Goal: Check status: Check status

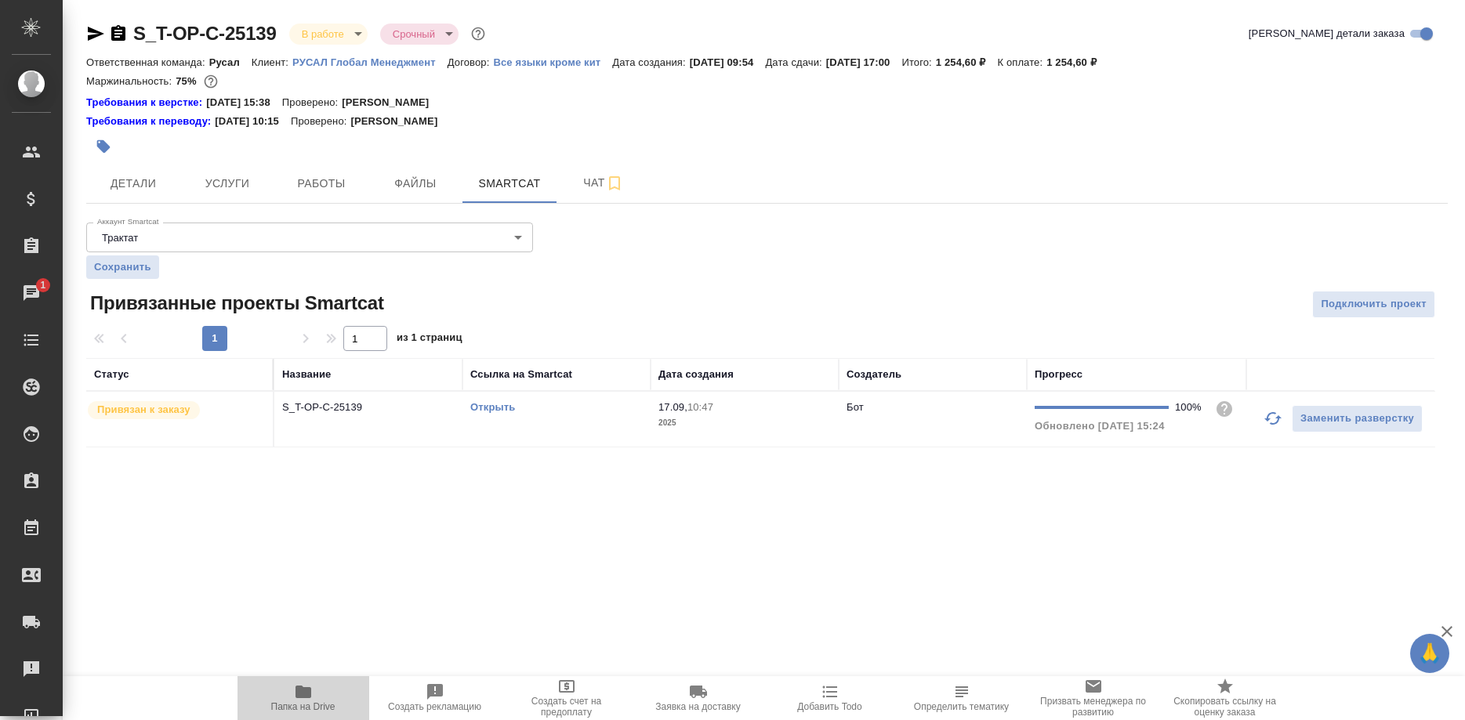
click at [303, 692] on icon "button" at bounding box center [303, 692] width 16 height 13
click at [126, 196] on button "Детали" at bounding box center [133, 183] width 94 height 39
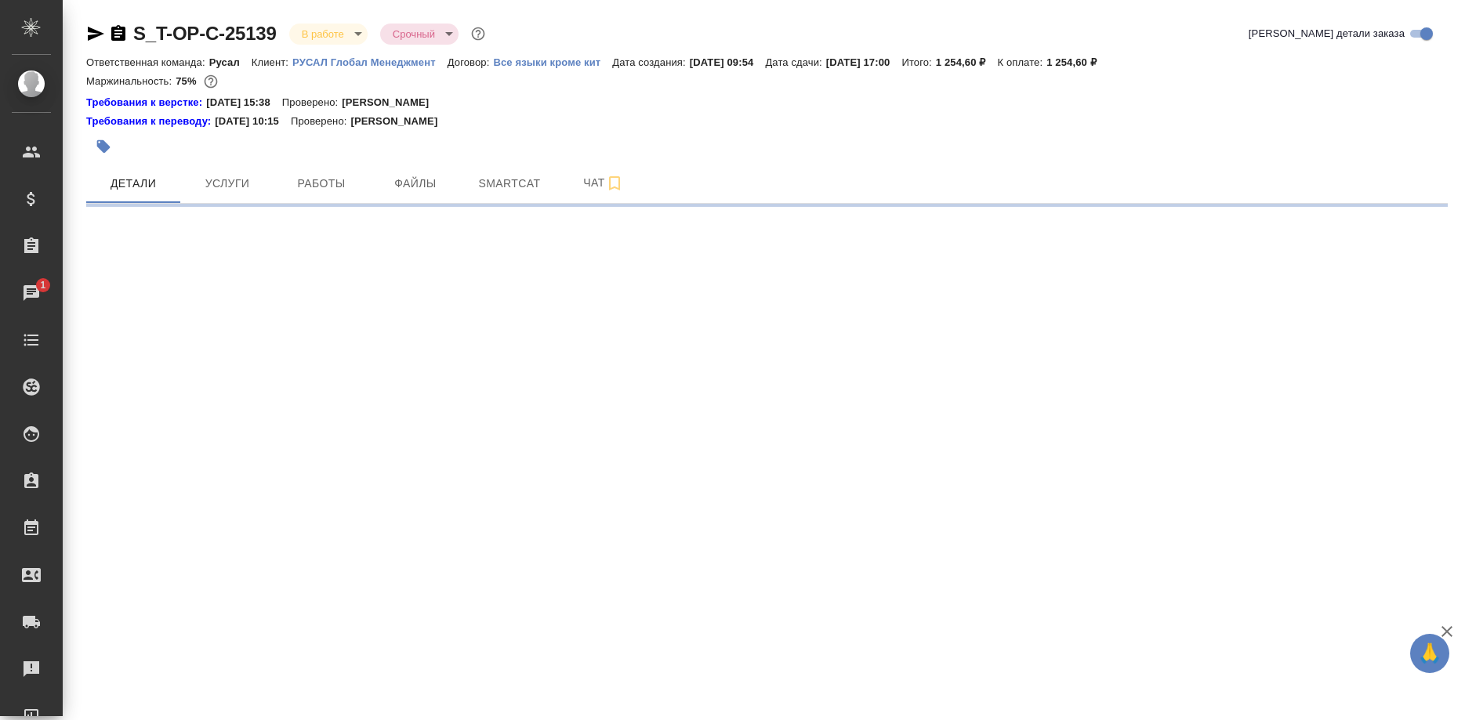
select select "RU"
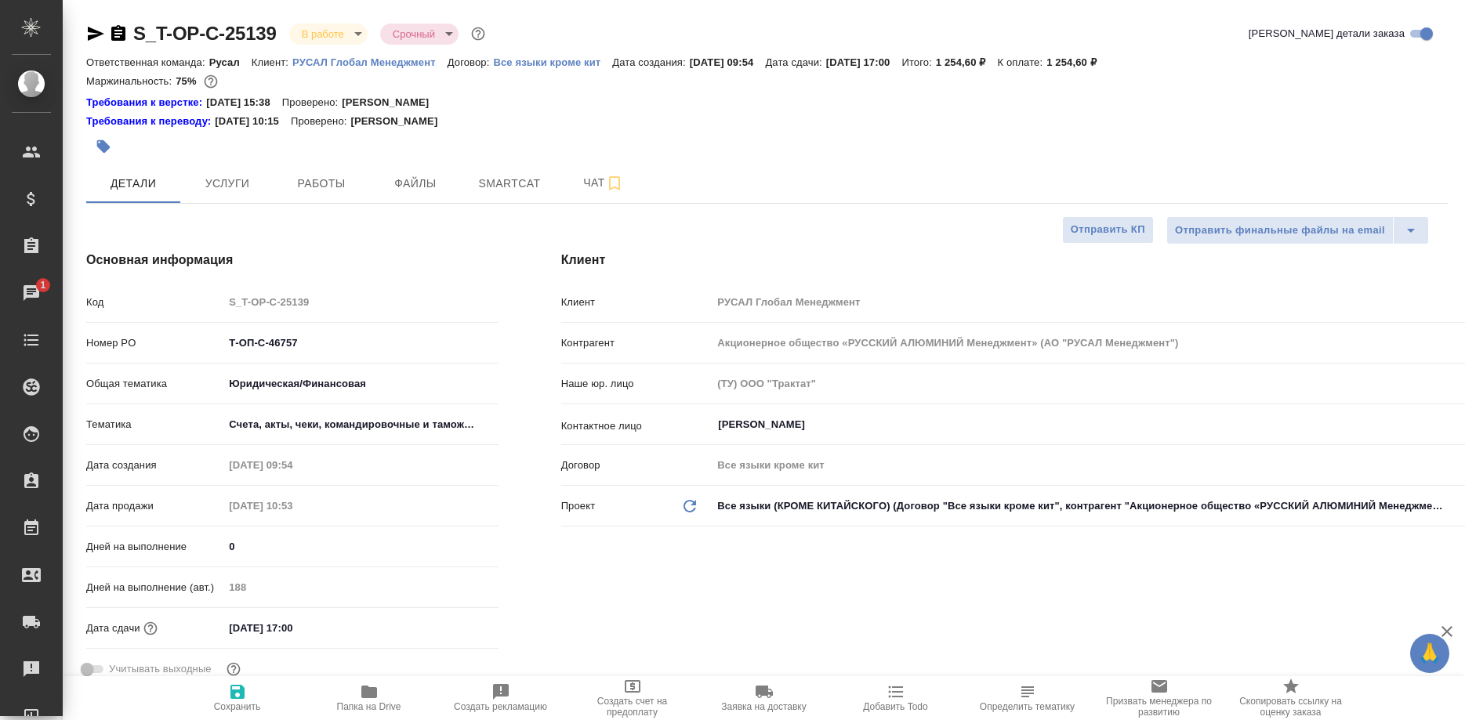
type textarea "x"
type input "Журавлева Александра"
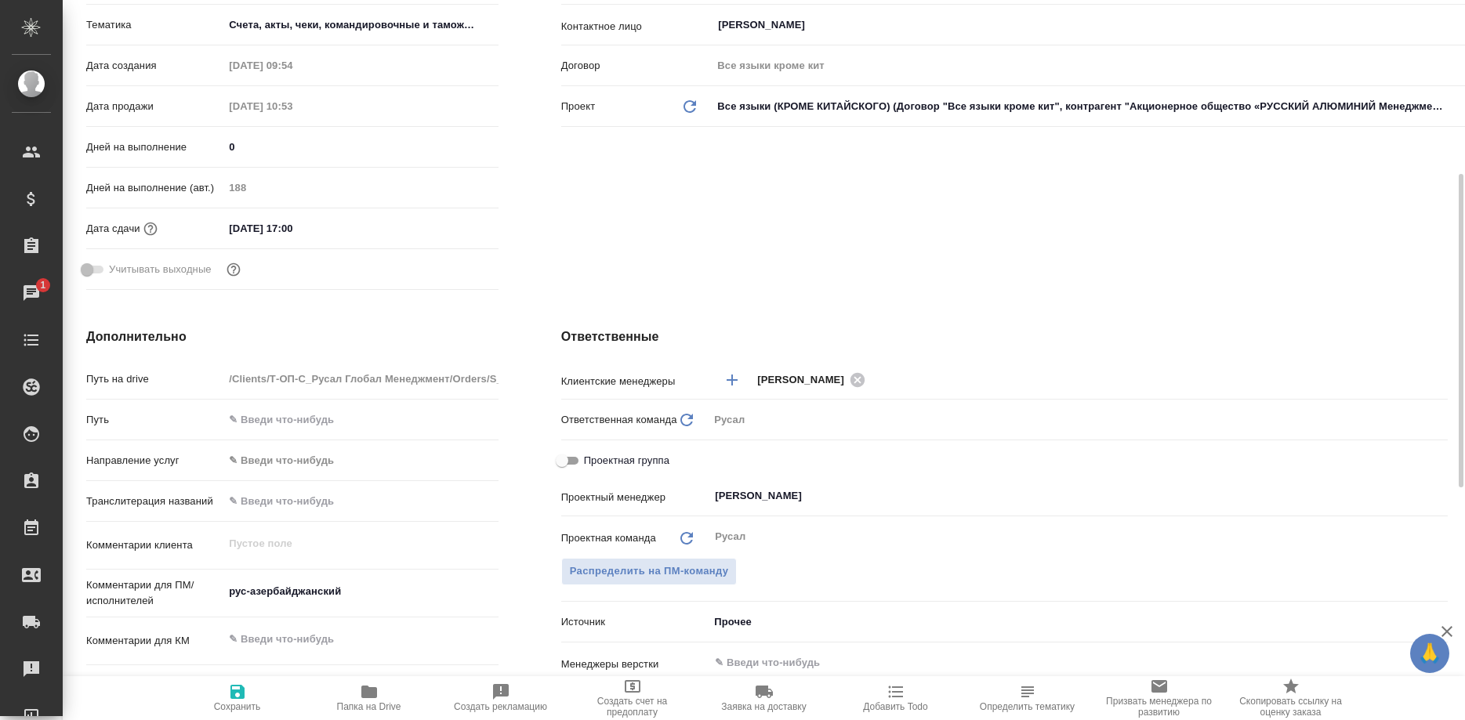
scroll to position [719, 0]
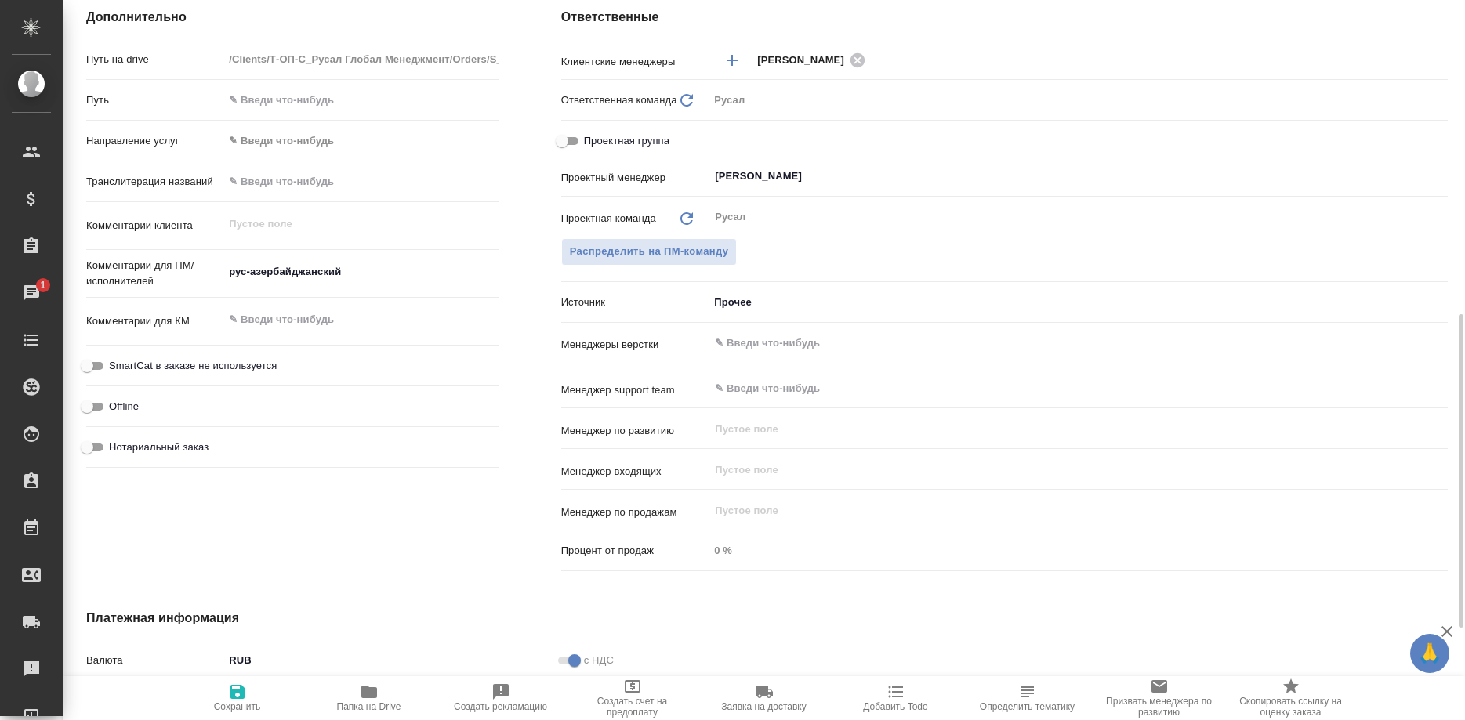
type textarea "x"
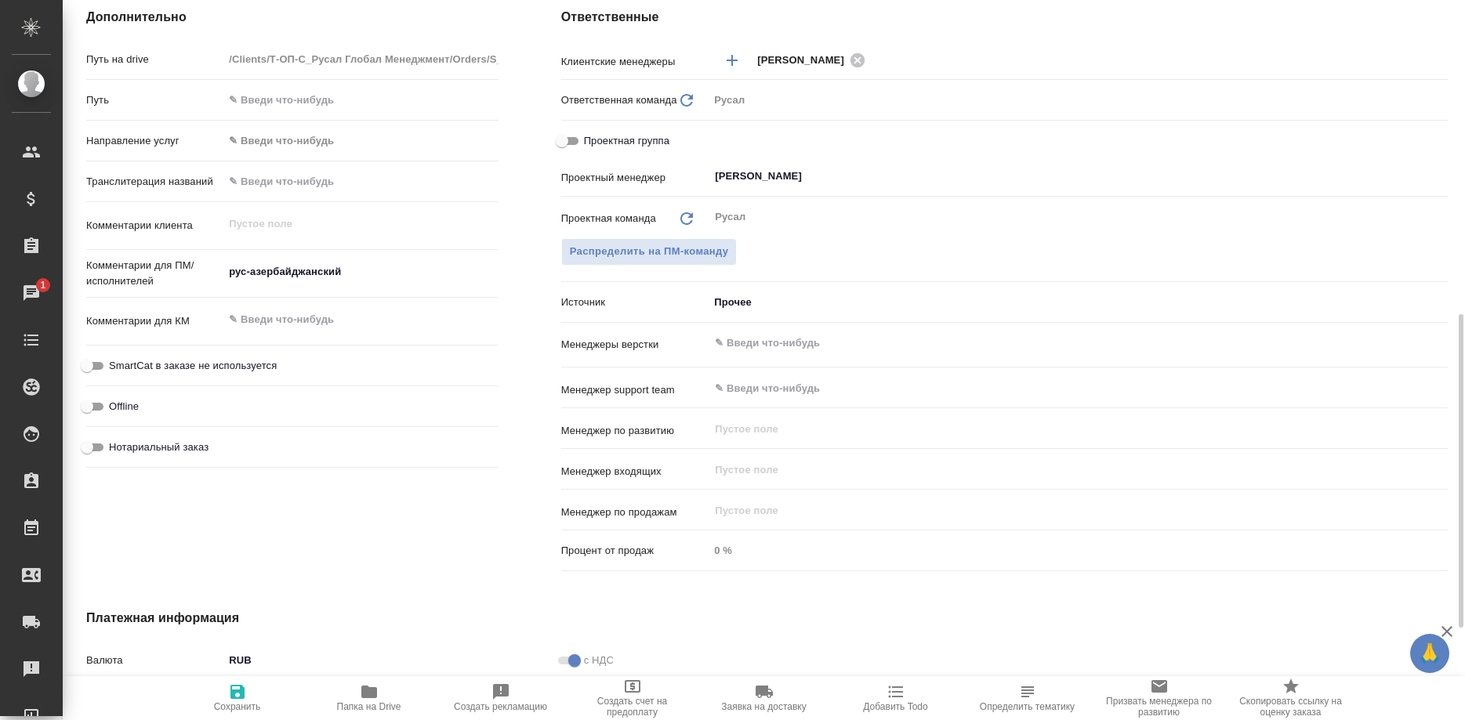
type textarea "x"
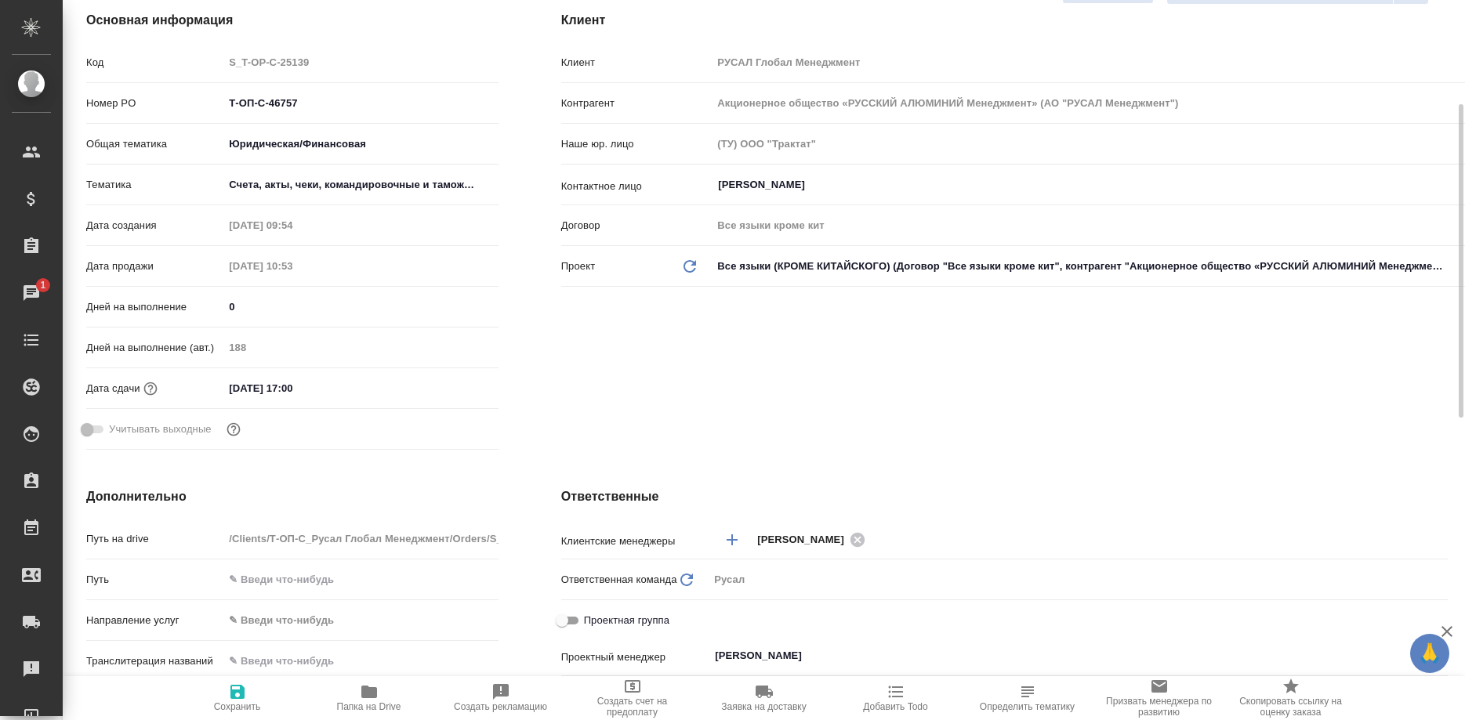
scroll to position [0, 0]
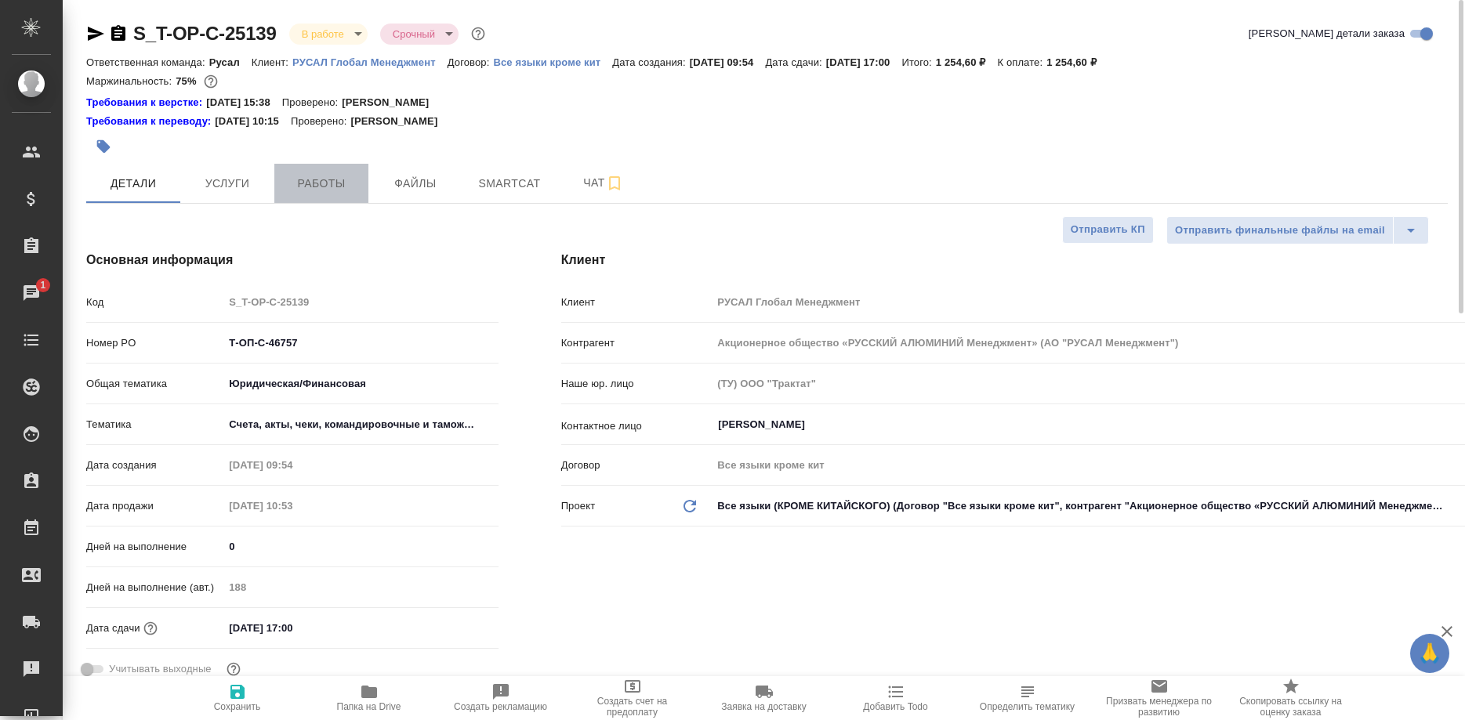
click at [333, 183] on span "Работы" at bounding box center [321, 184] width 75 height 20
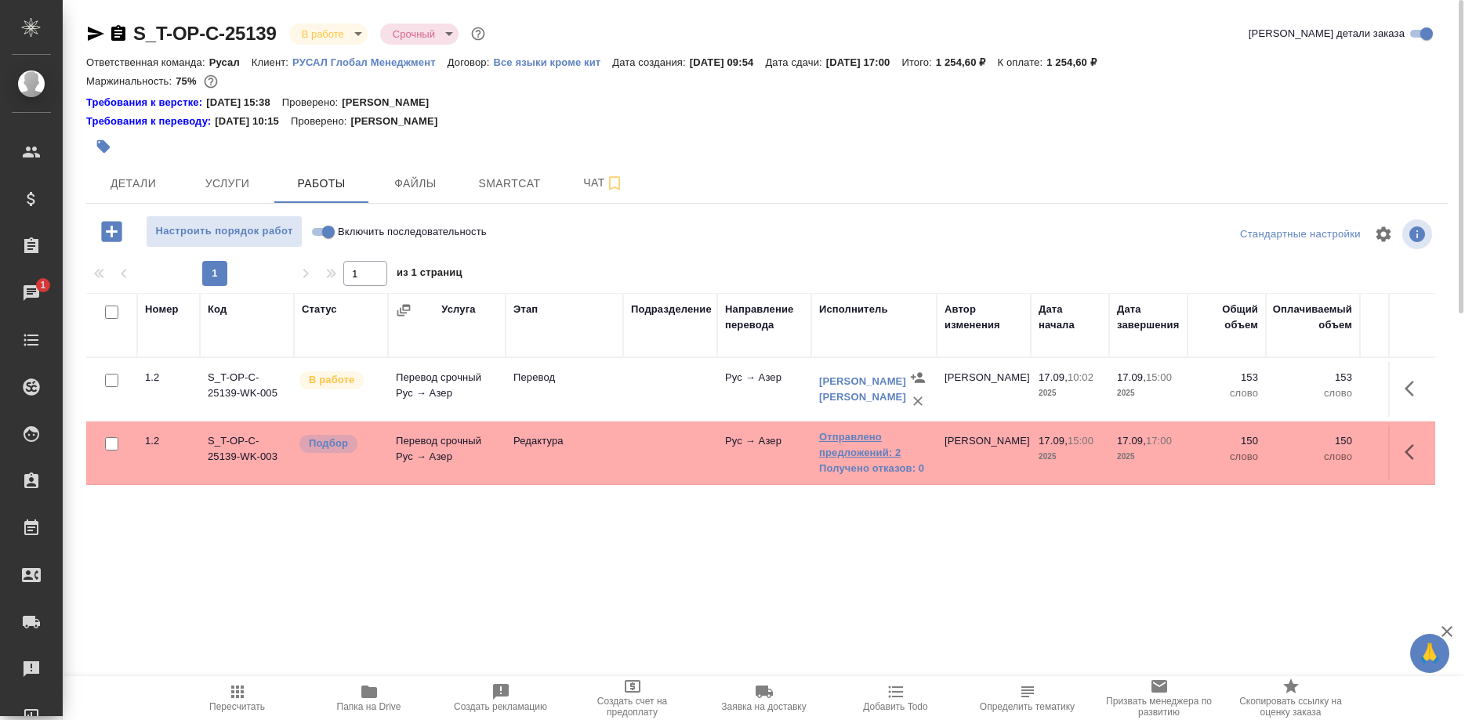
click at [835, 447] on link "Отправлено предложений: 2" at bounding box center [874, 444] width 110 height 31
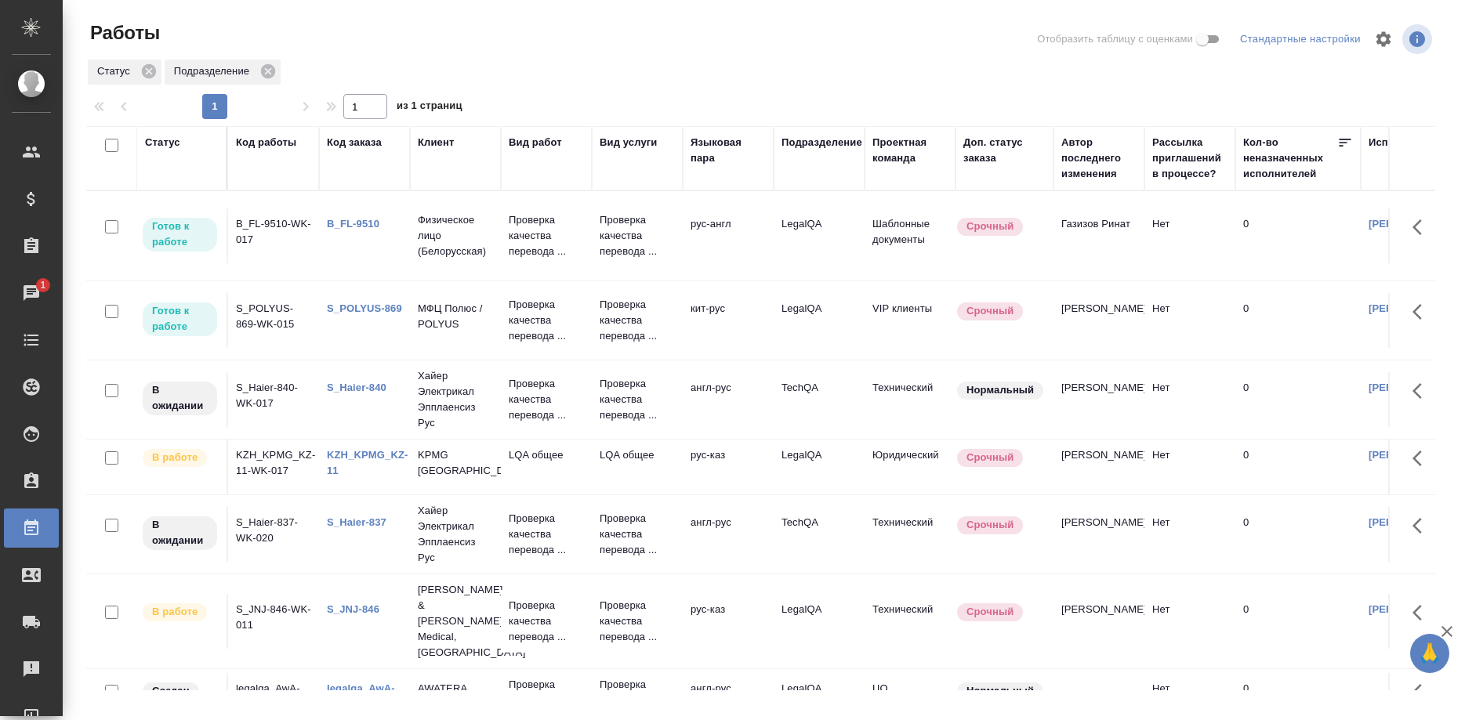
scroll to position [240, 0]
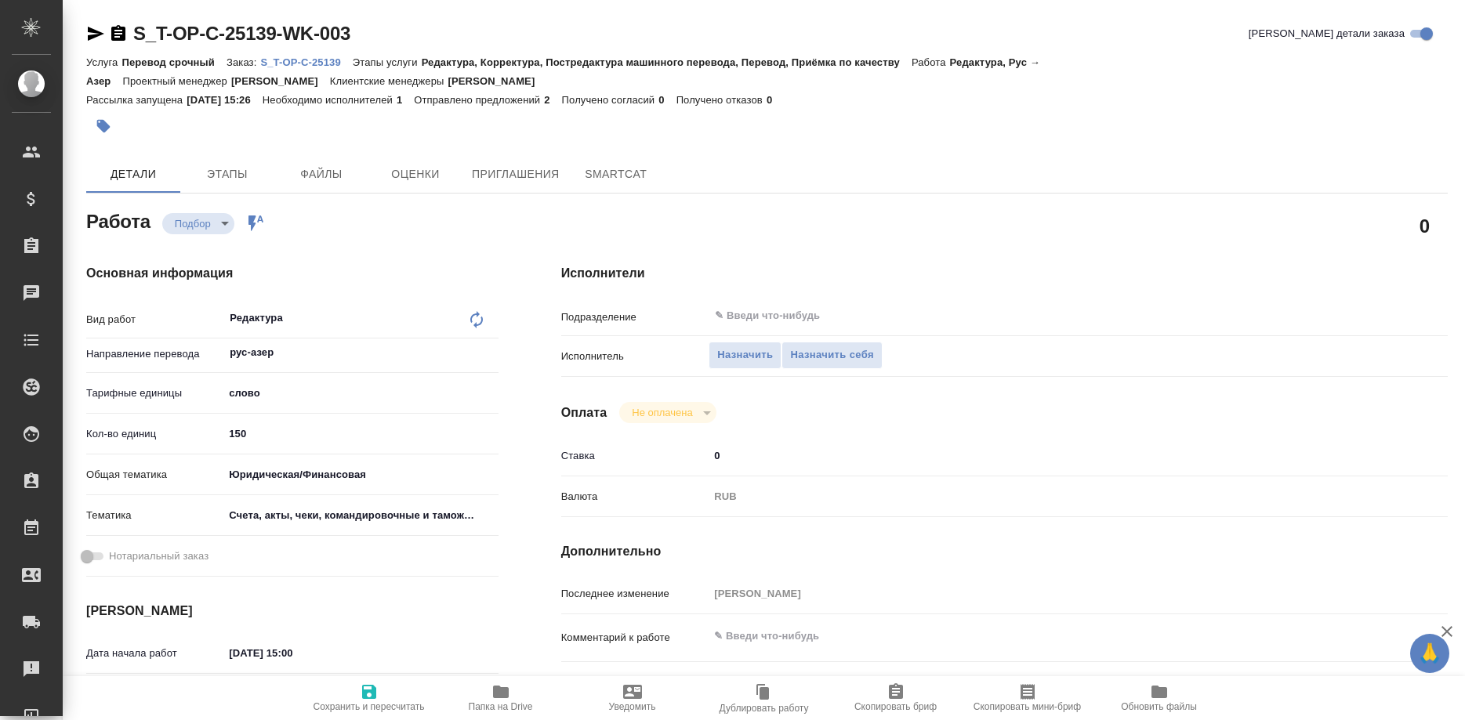
type textarea "x"
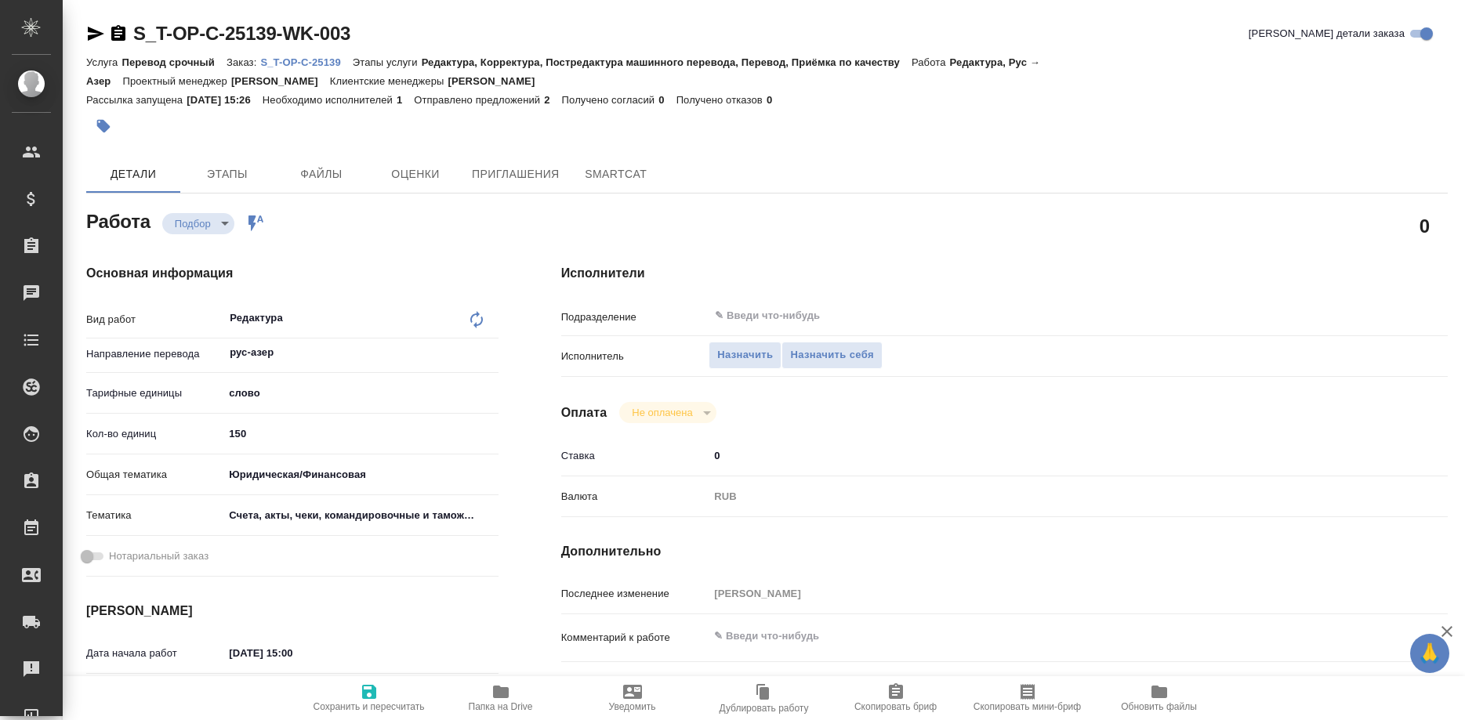
type textarea "x"
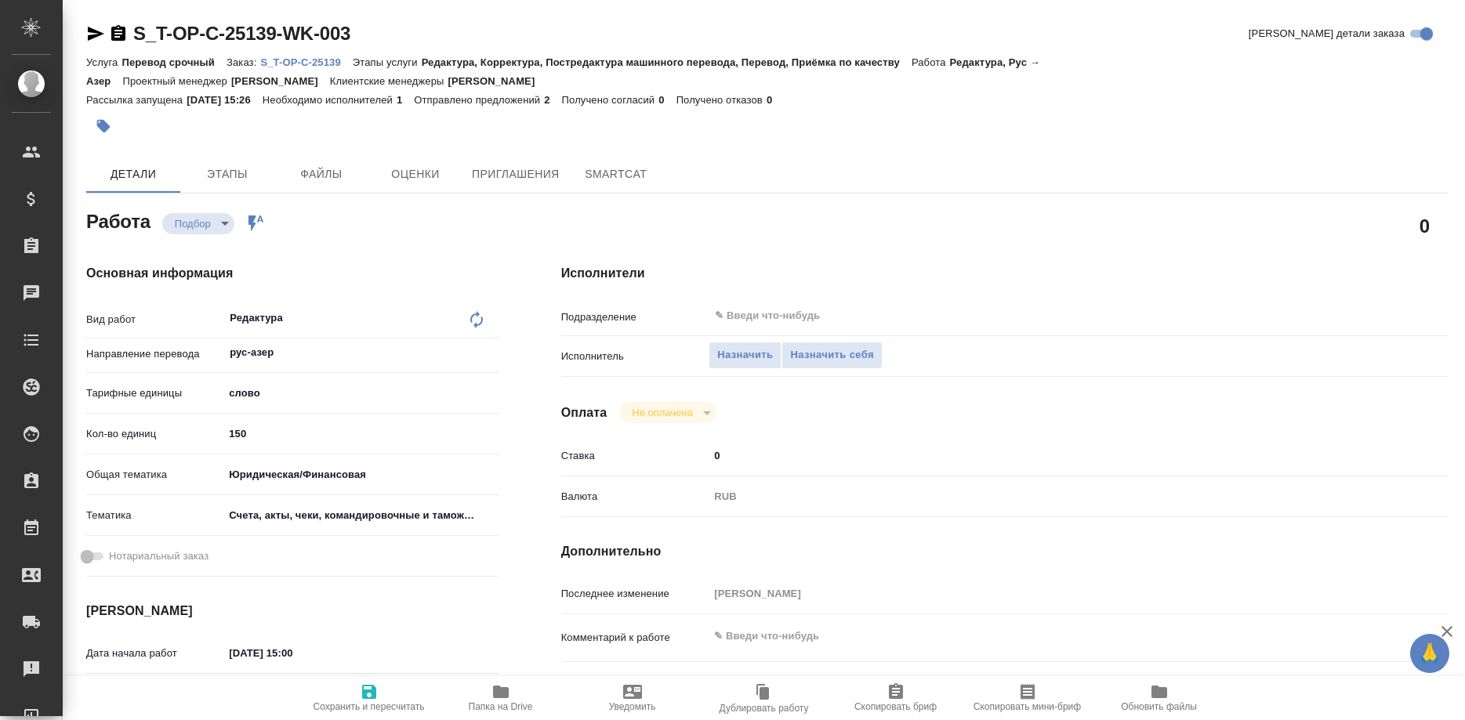
type textarea "x"
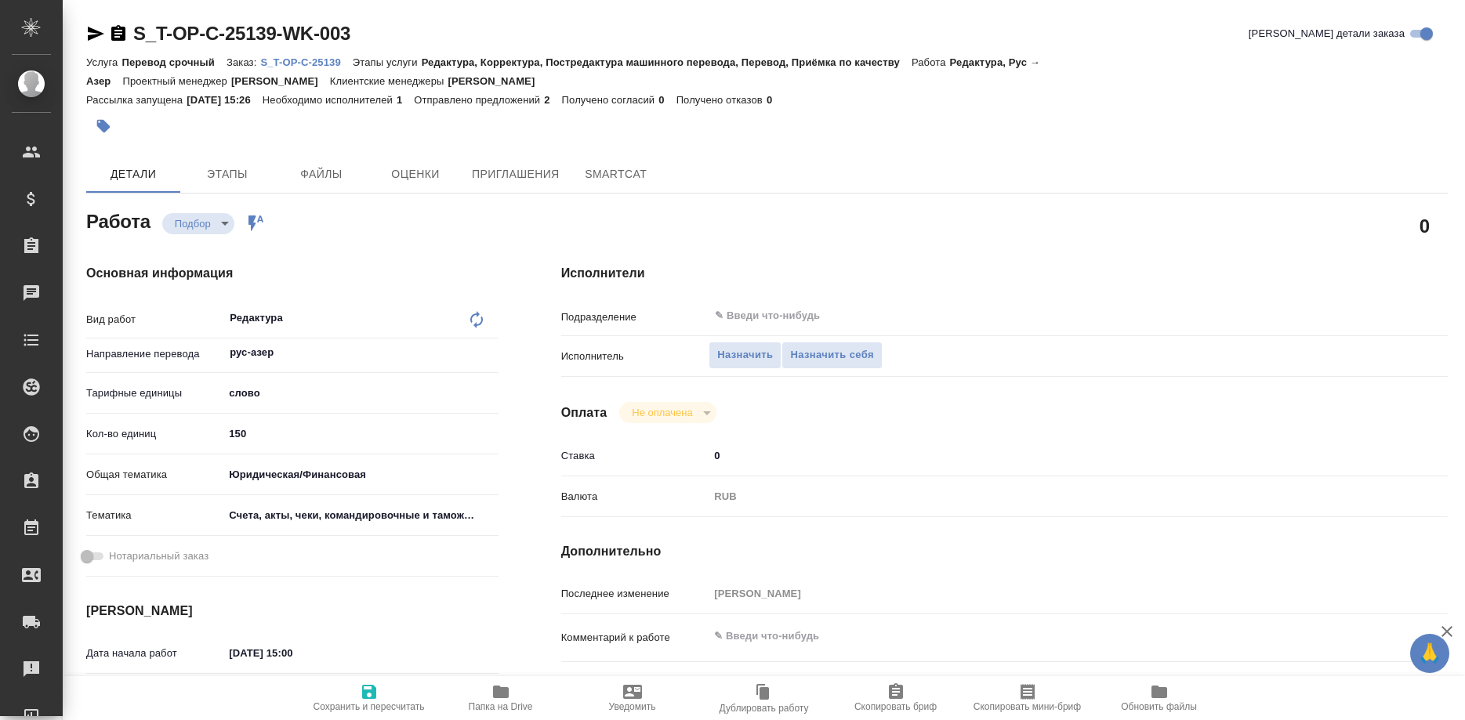
type textarea "x"
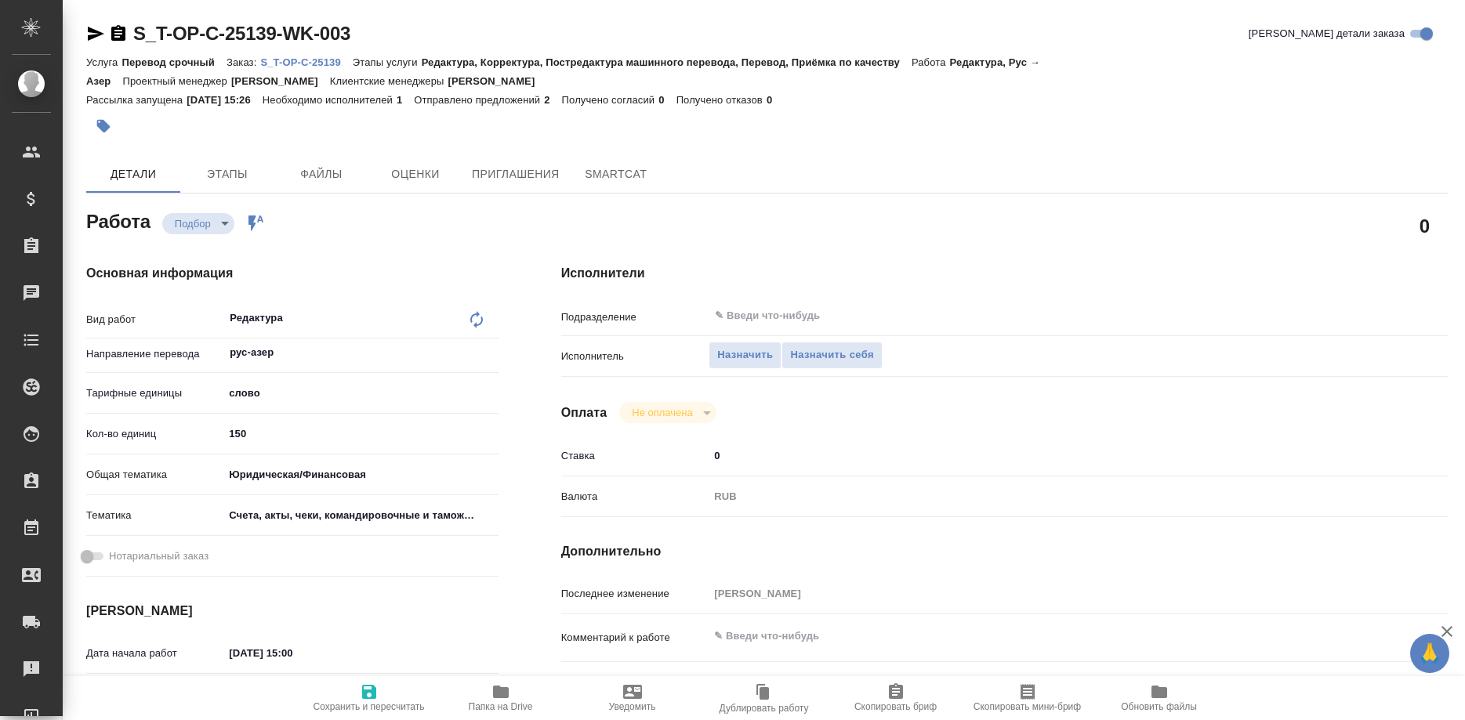
click at [313, 61] on p "S_T-OP-C-25139" at bounding box center [306, 62] width 92 height 12
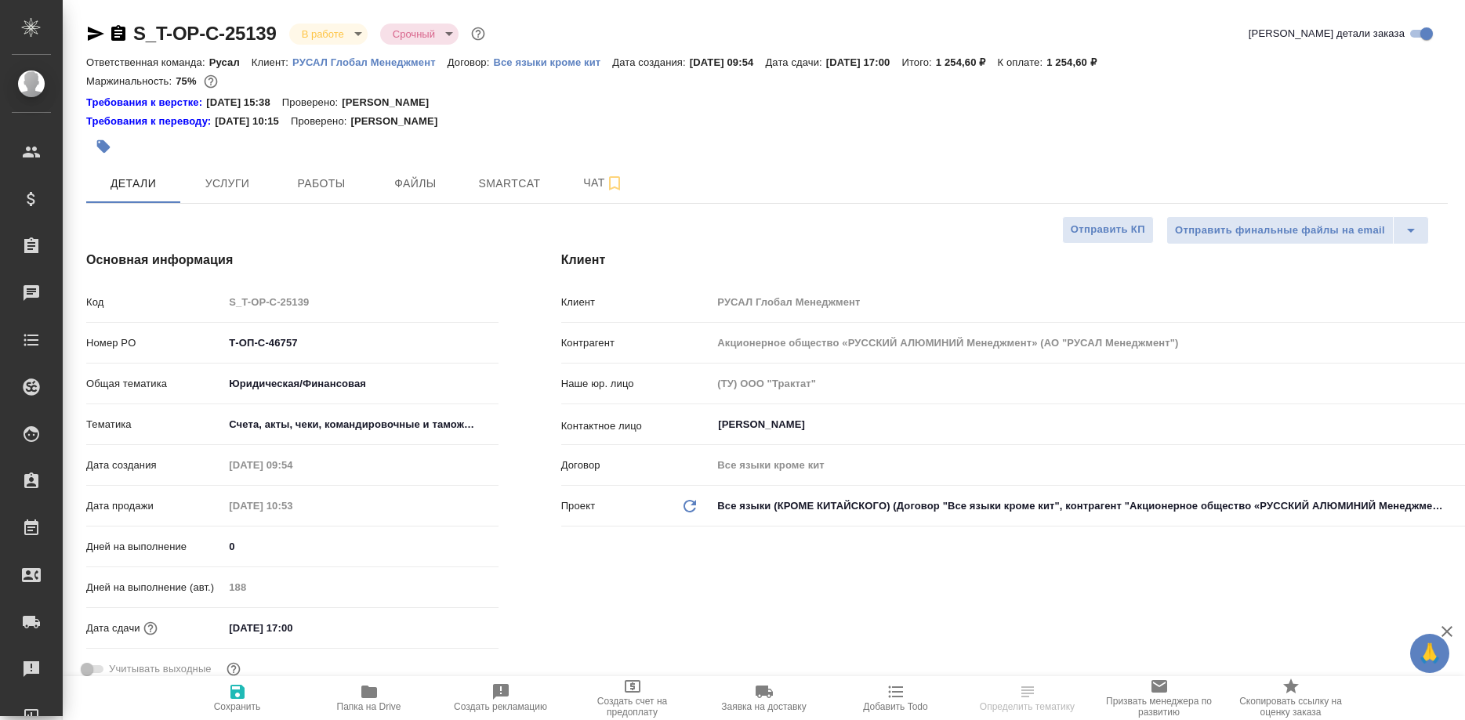
select select "RU"
click at [324, 186] on span "Работы" at bounding box center [321, 184] width 75 height 20
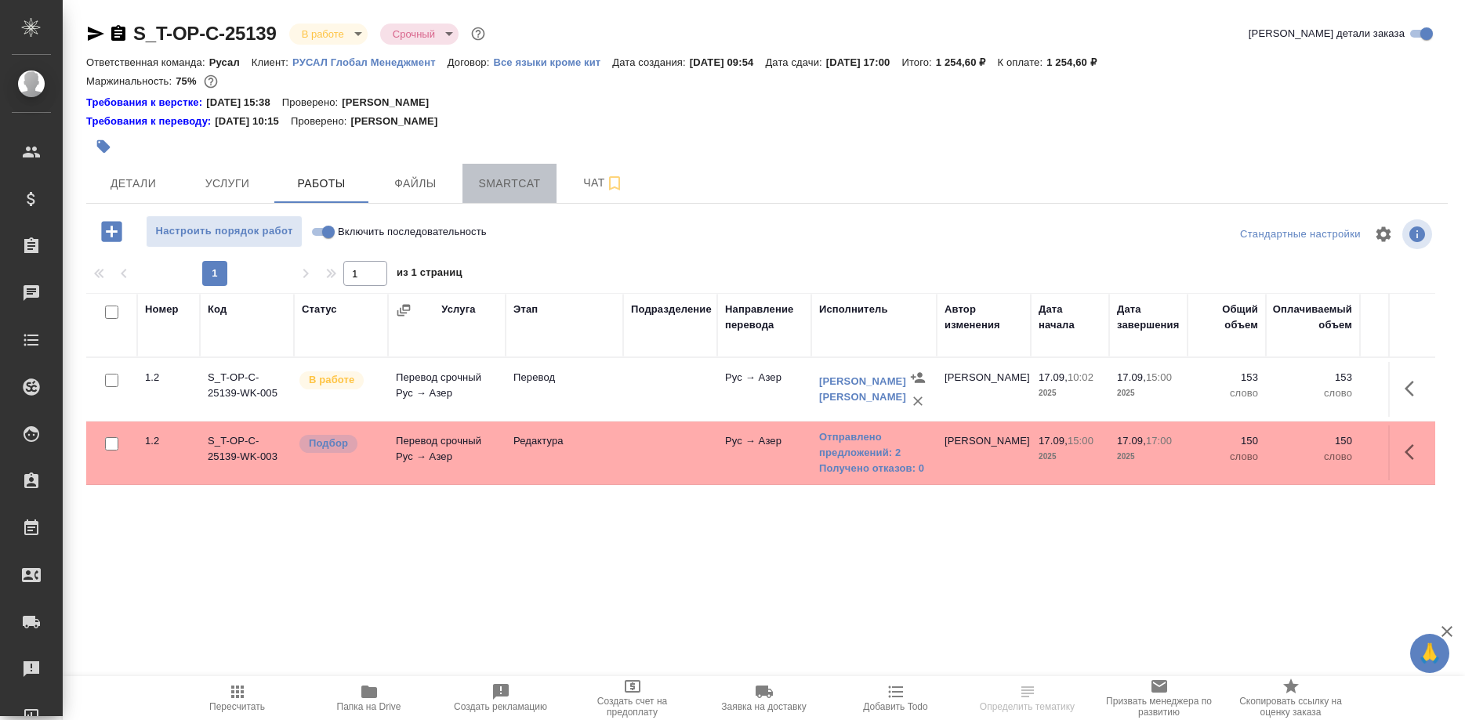
click at [498, 179] on span "Smartcat" at bounding box center [509, 184] width 75 height 20
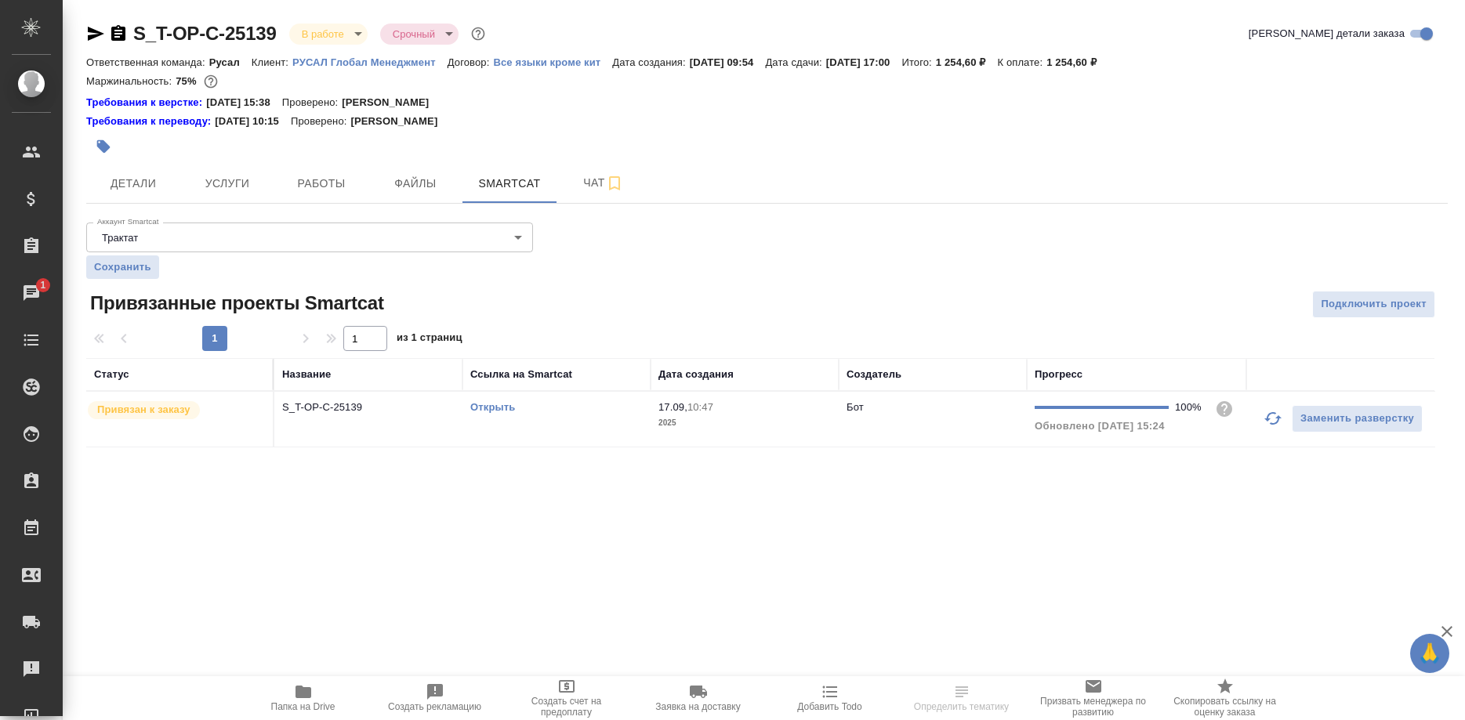
click at [498, 411] on link "Открыть" at bounding box center [492, 407] width 45 height 12
click at [317, 190] on span "Работы" at bounding box center [321, 184] width 75 height 20
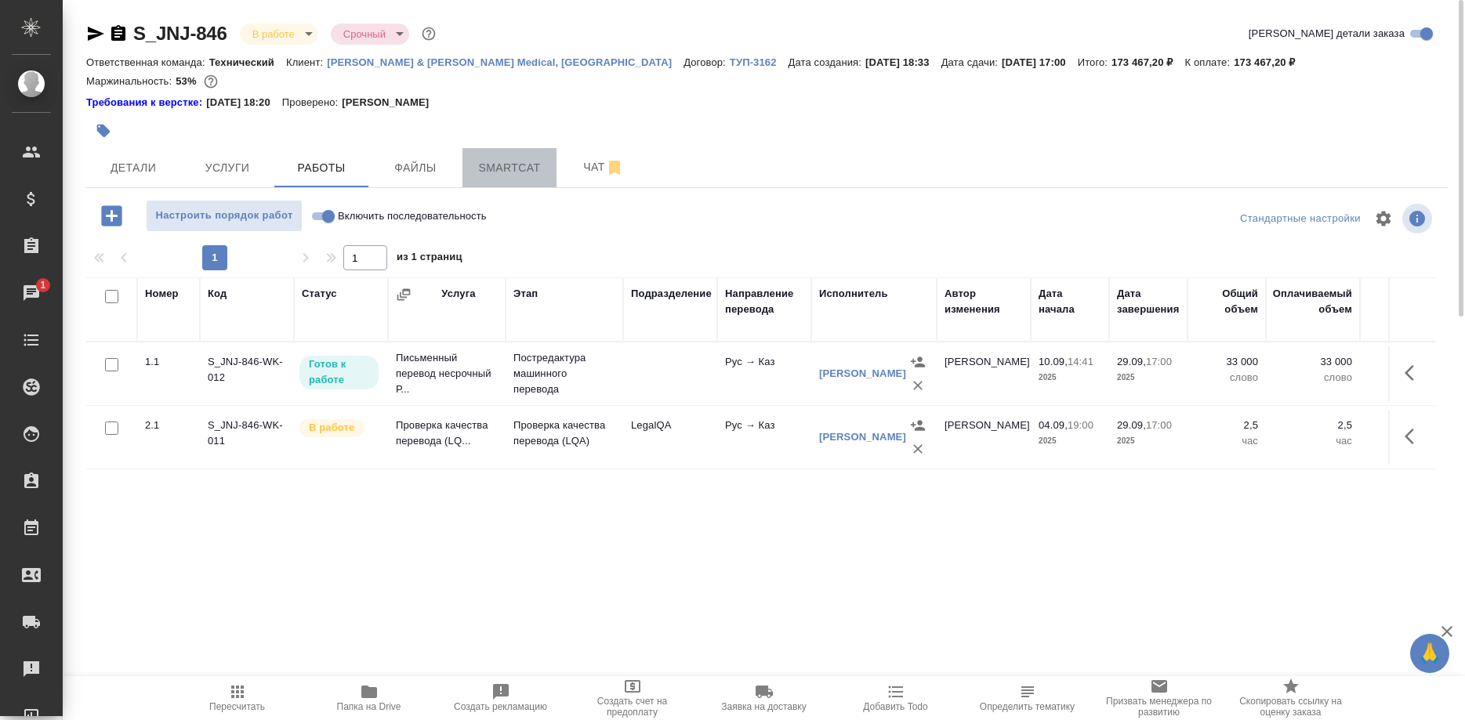
click at [510, 166] on span "Smartcat" at bounding box center [509, 168] width 75 height 20
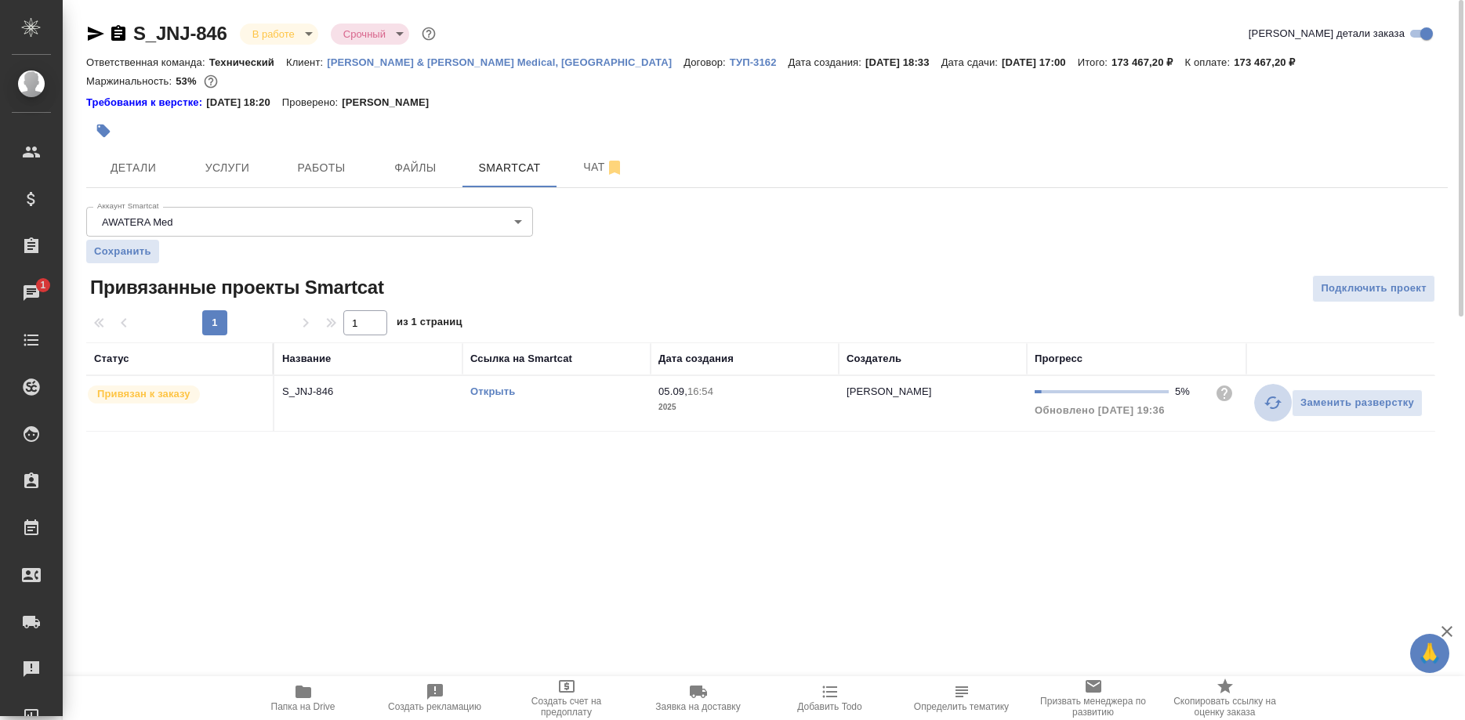
click at [1259, 404] on button "button" at bounding box center [1273, 403] width 38 height 38
